Goal: Task Accomplishment & Management: Manage account settings

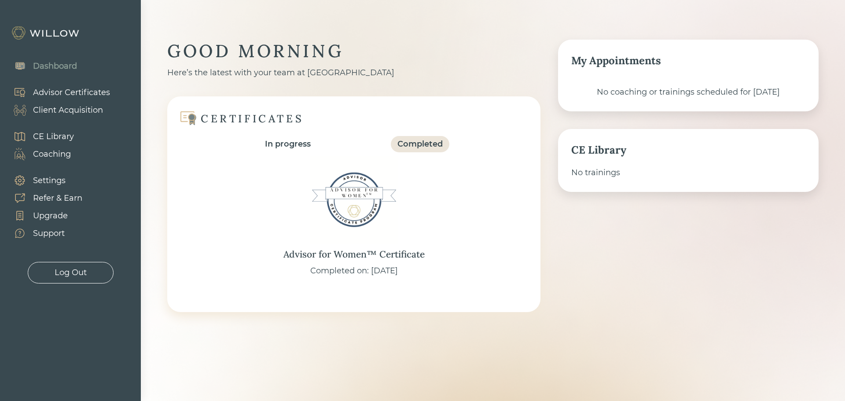
click at [63, 92] on div "Advisor Certificates" at bounding box center [71, 93] width 77 height 12
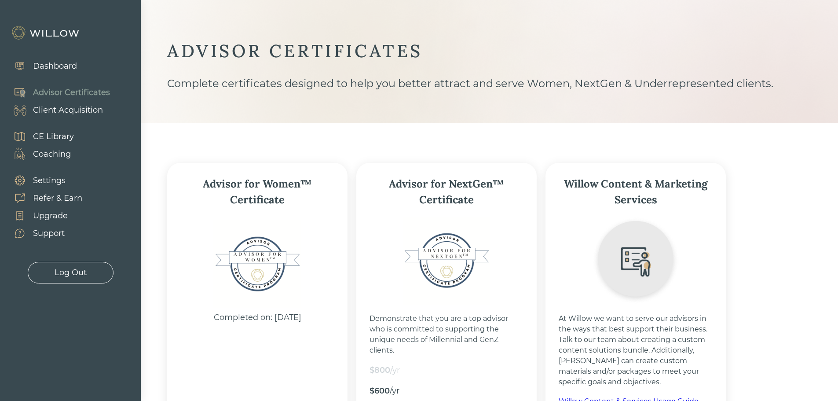
click at [60, 108] on div "Client Acquisition" at bounding box center [68, 110] width 70 height 12
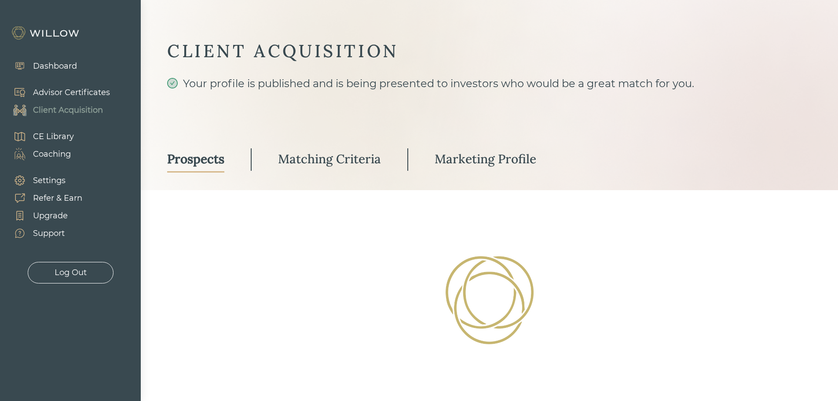
select select "3"
select select "2"
select select "10"
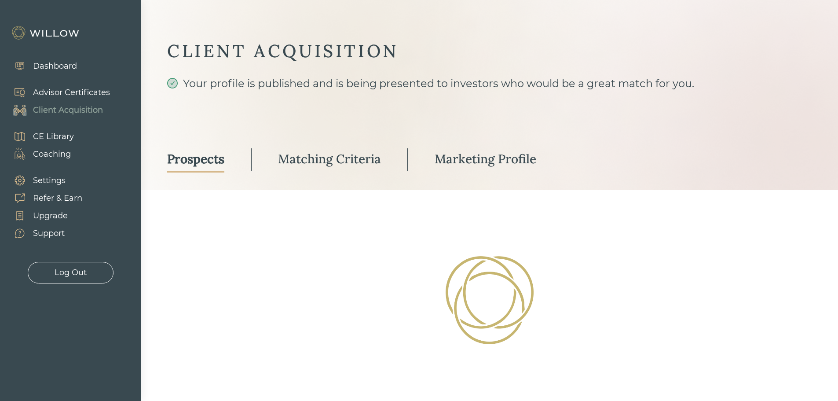
select select "2"
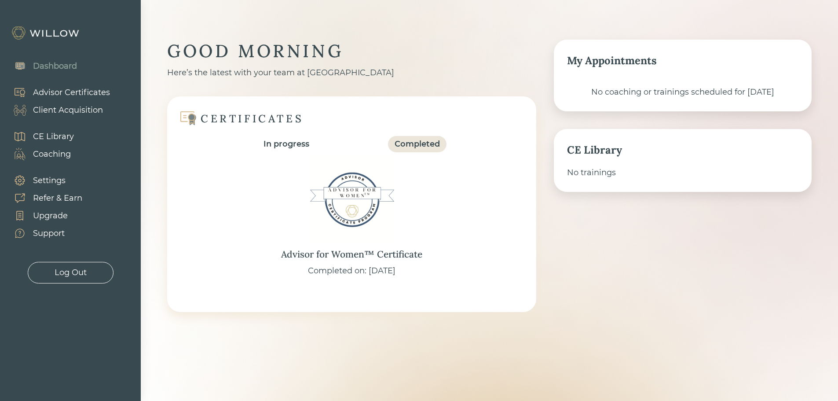
click at [53, 110] on div "Client Acquisition" at bounding box center [68, 110] width 70 height 12
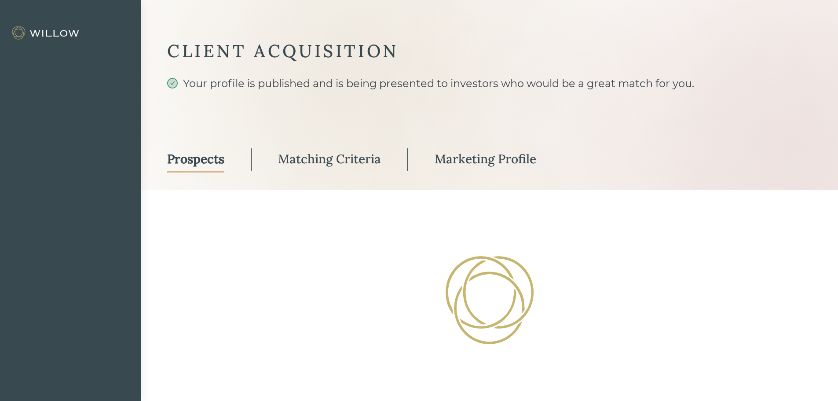
select select "3"
select select "2"
select select "10"
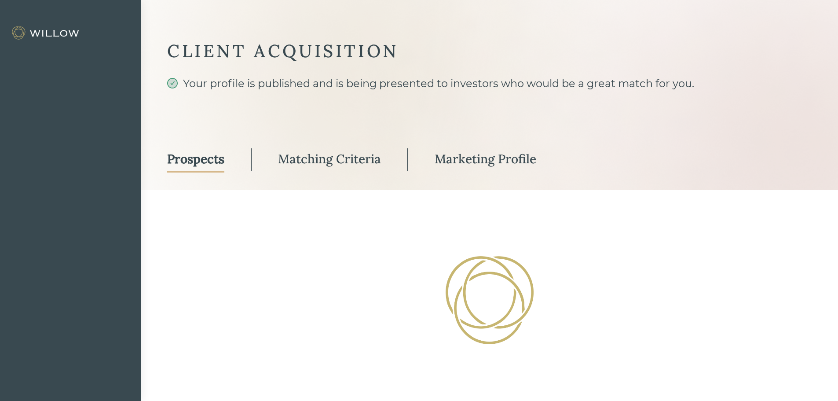
select select "2"
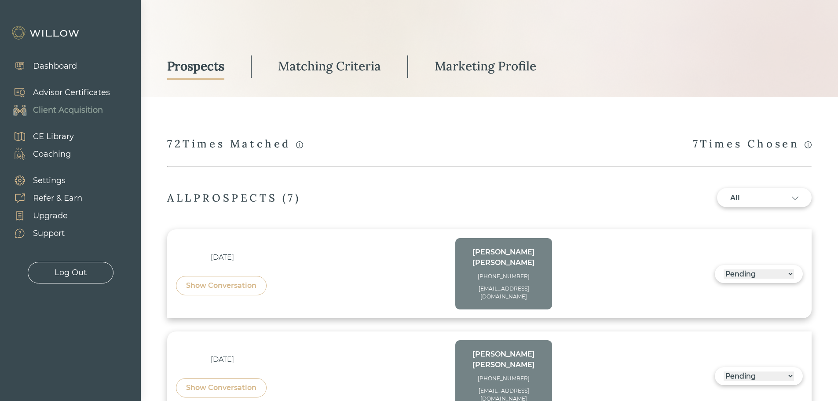
scroll to position [44, 0]
